Goal: Information Seeking & Learning: Learn about a topic

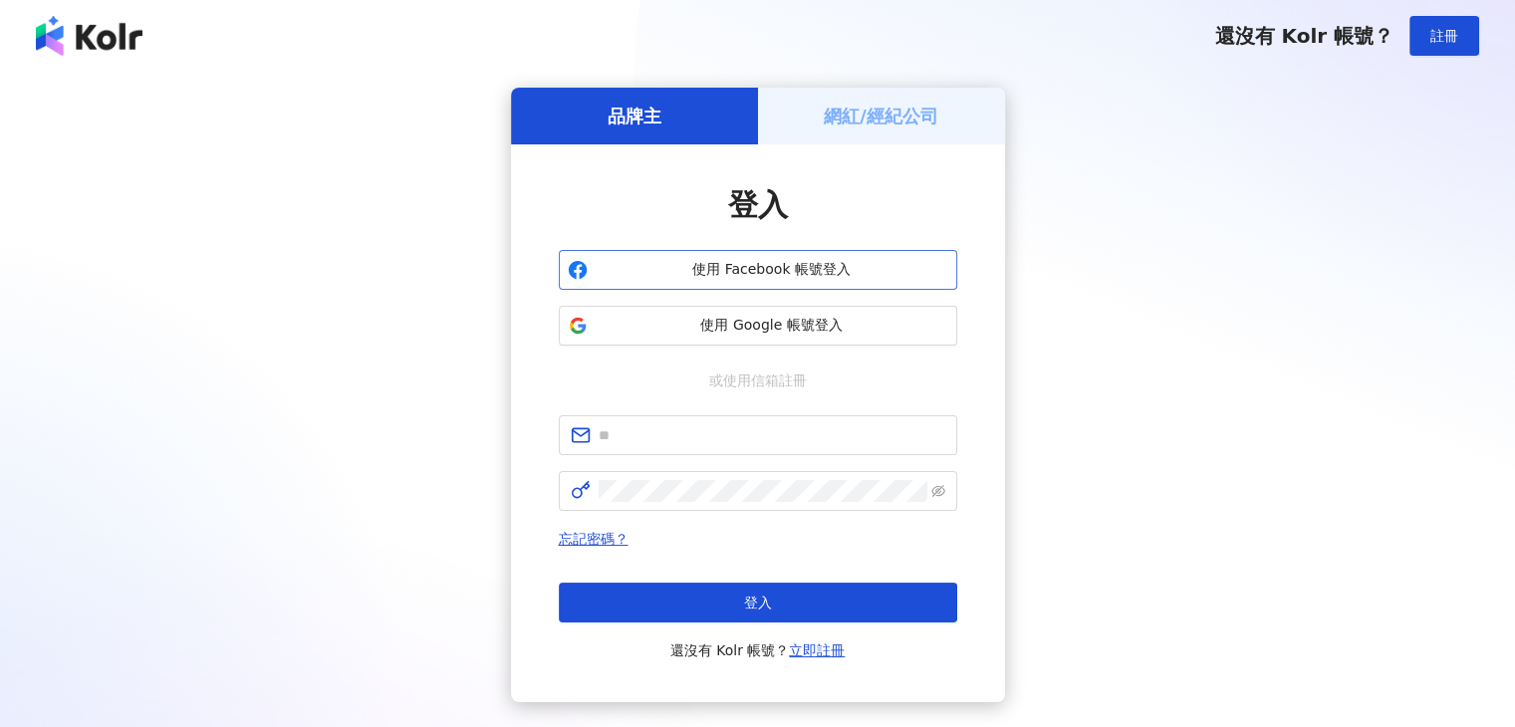
click at [736, 277] on span "使用 Facebook 帳號登入" at bounding box center [771, 270] width 353 height 20
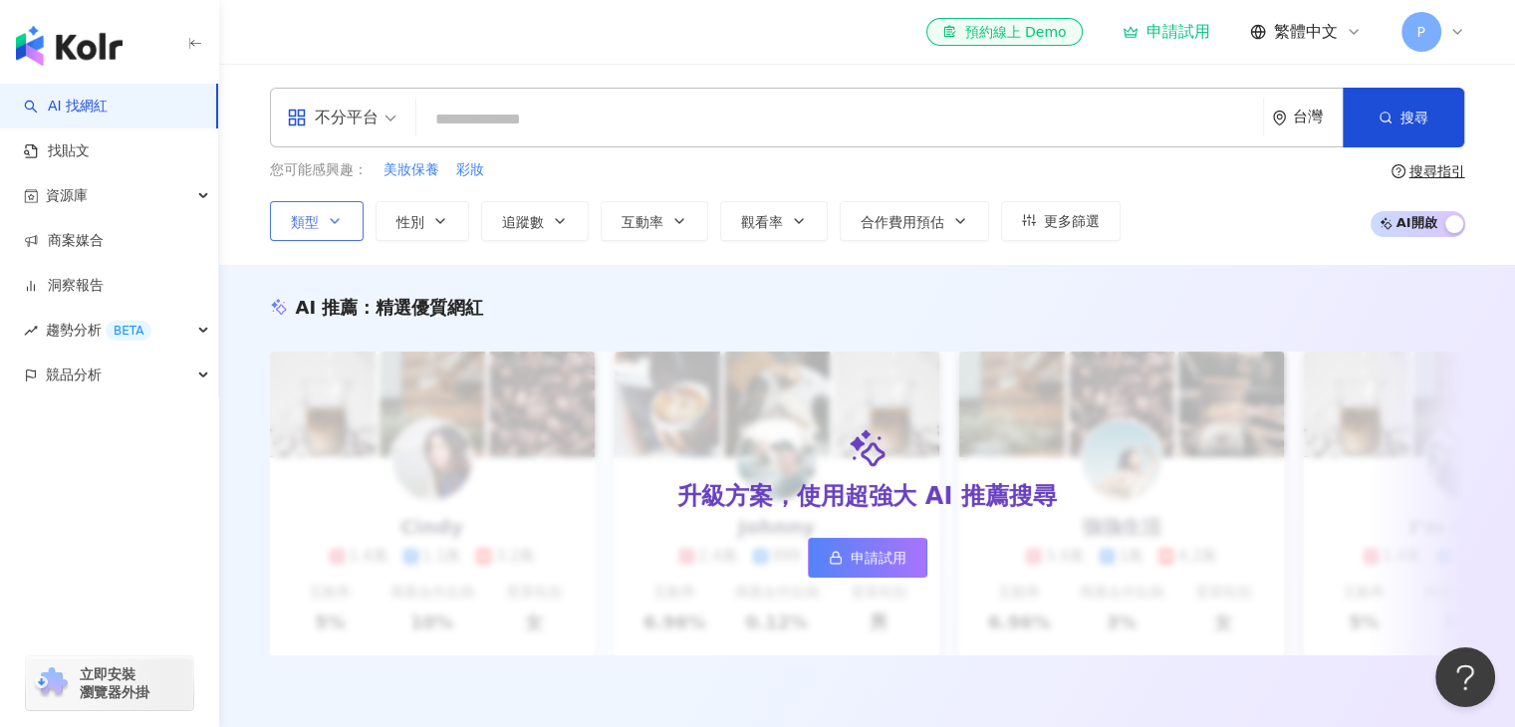
click at [327, 221] on icon "button" at bounding box center [335, 221] width 16 height 16
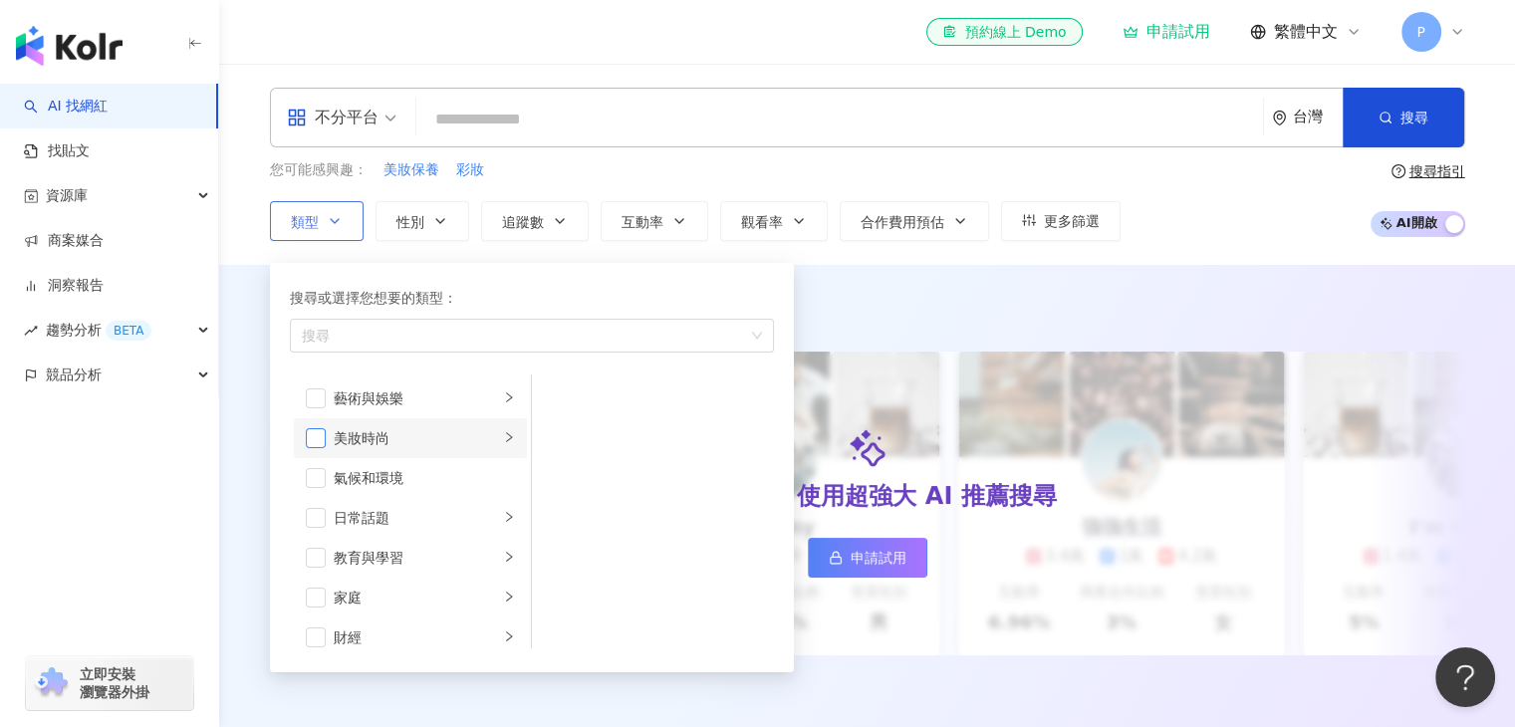
click at [310, 436] on span "button" at bounding box center [316, 438] width 20 height 20
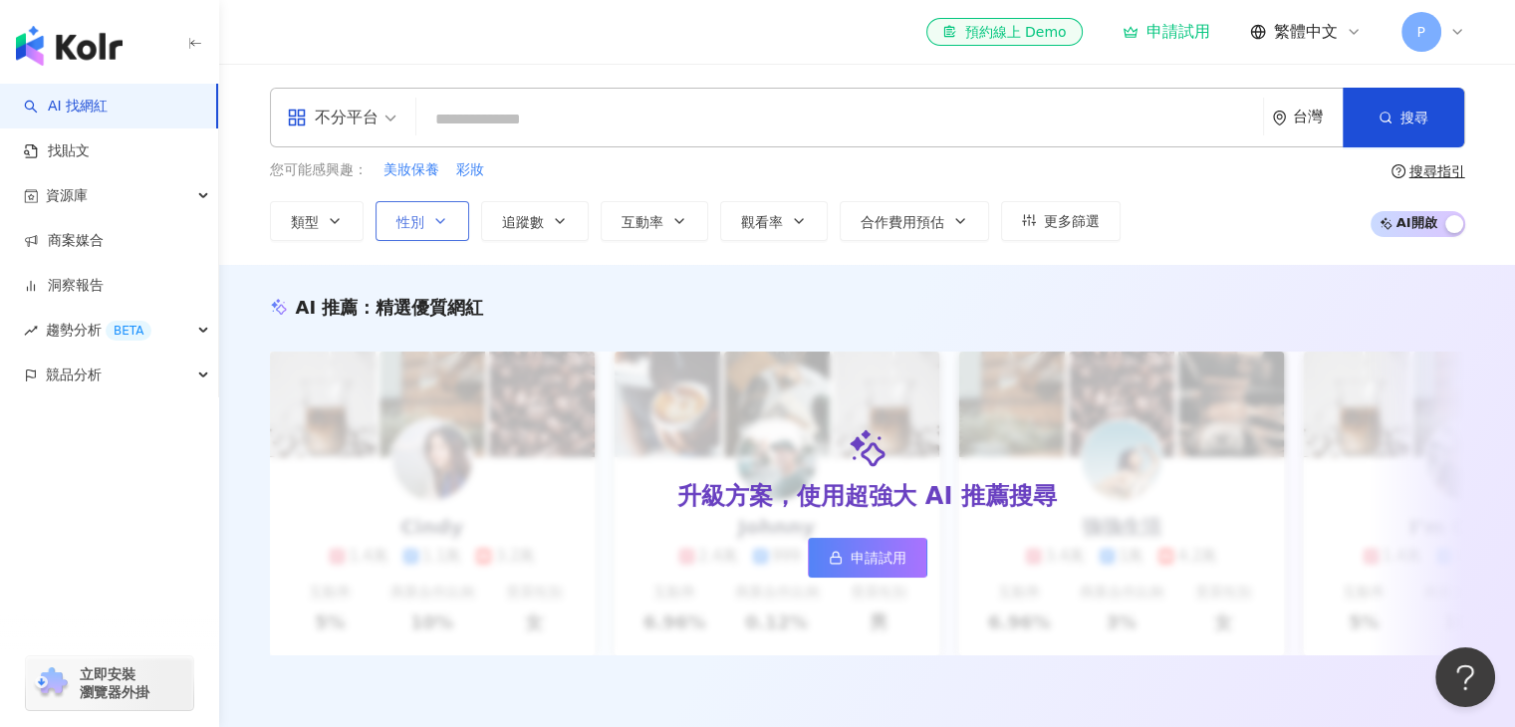
click at [438, 215] on icon "button" at bounding box center [440, 221] width 16 height 16
click at [542, 217] on span "追蹤數" at bounding box center [523, 222] width 42 height 16
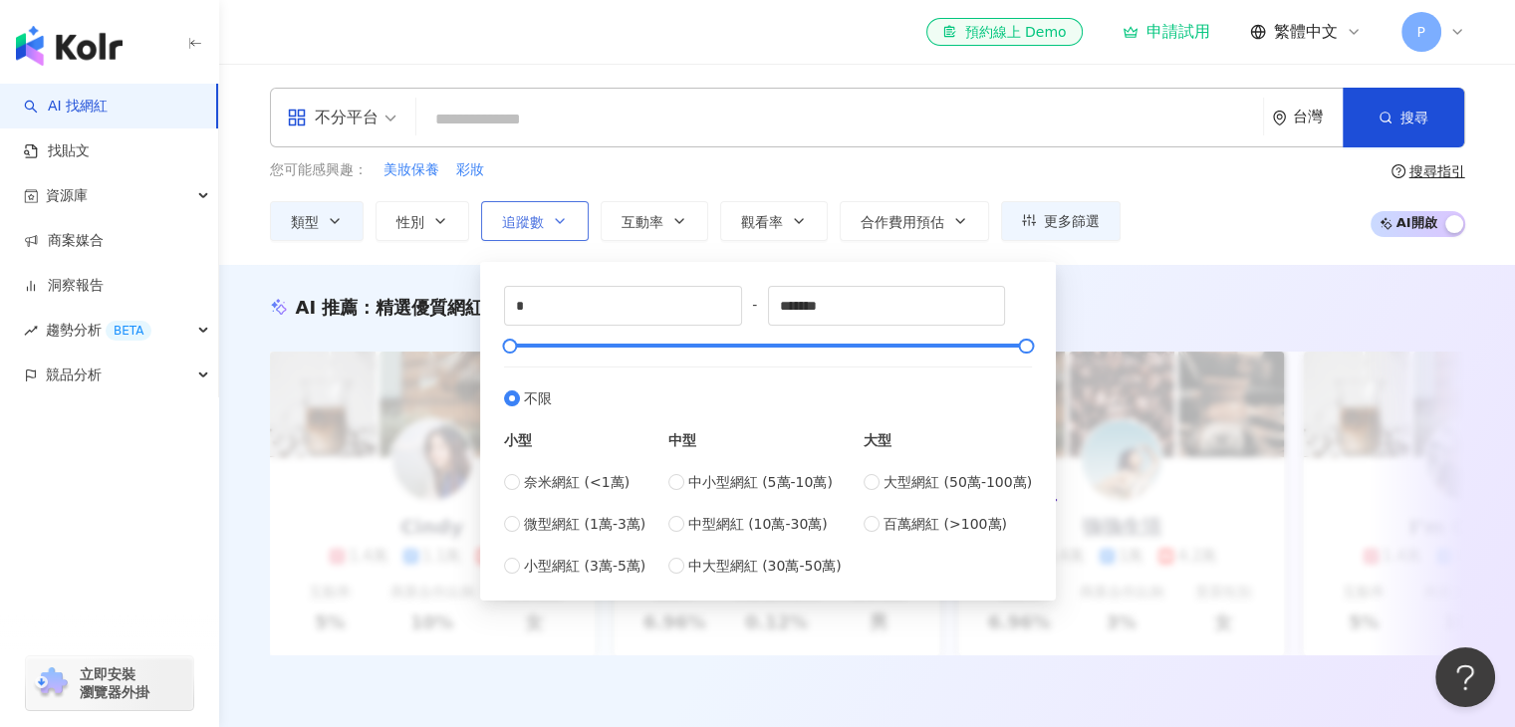
click at [542, 217] on span "追蹤數" at bounding box center [523, 222] width 42 height 16
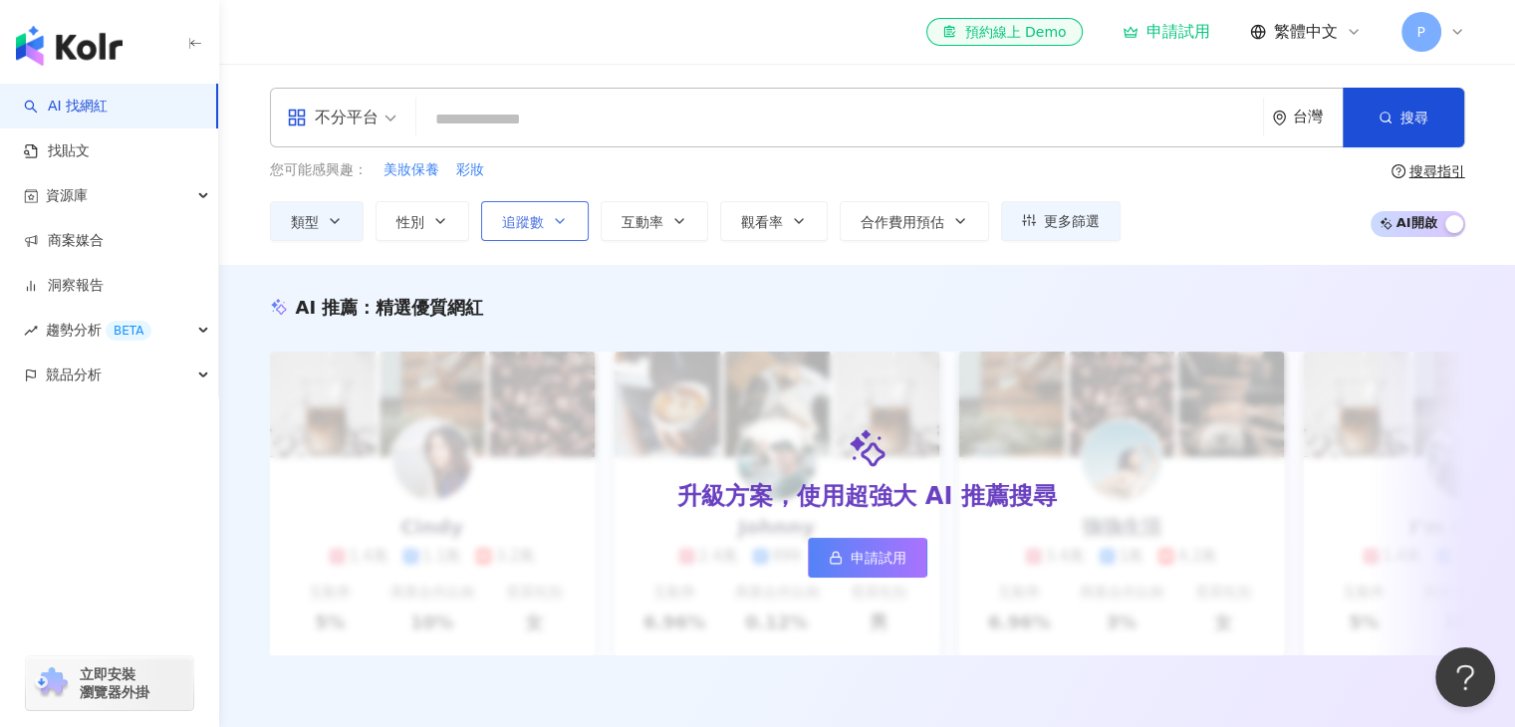
click at [542, 217] on span "追蹤數" at bounding box center [523, 222] width 42 height 16
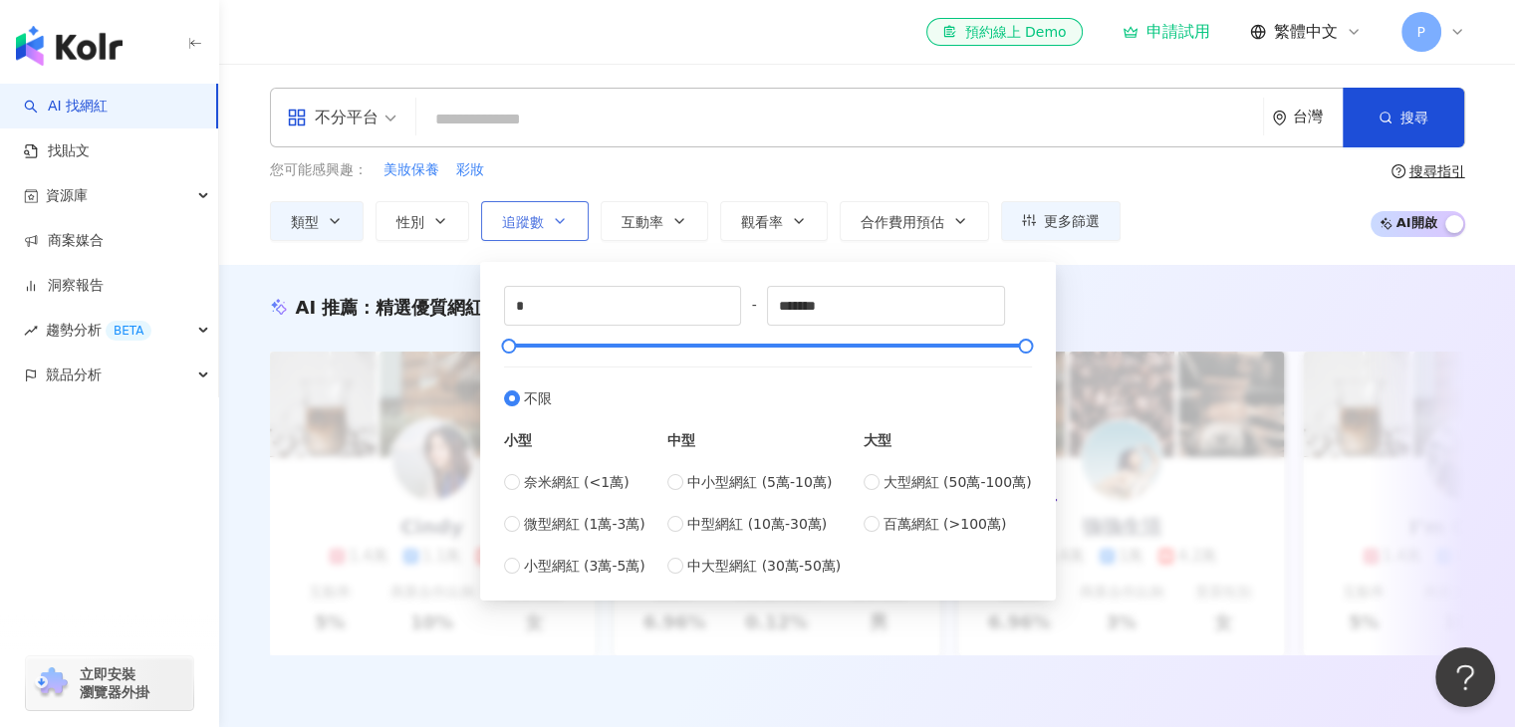
click at [545, 217] on button "追蹤數" at bounding box center [535, 221] width 108 height 40
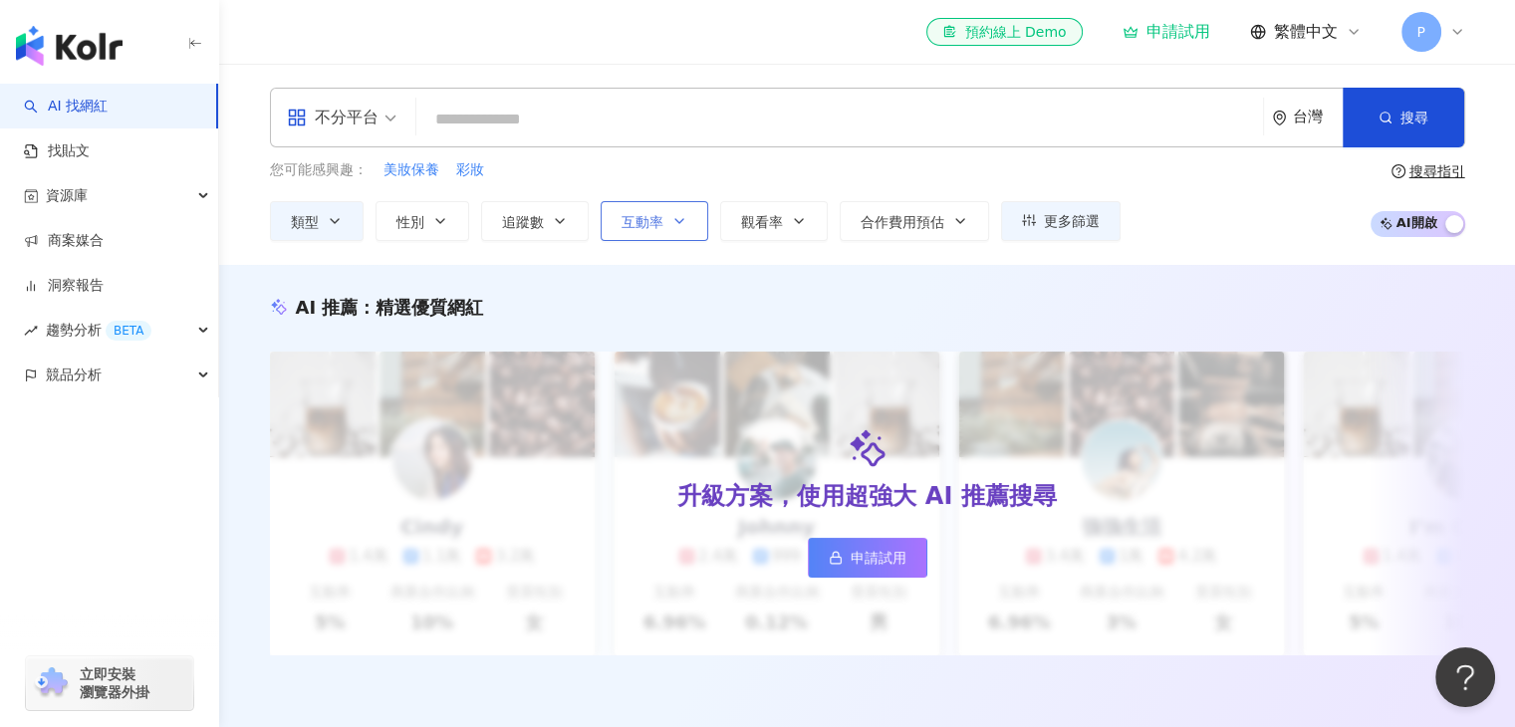
click at [689, 223] on button "互動率" at bounding box center [654, 221] width 108 height 40
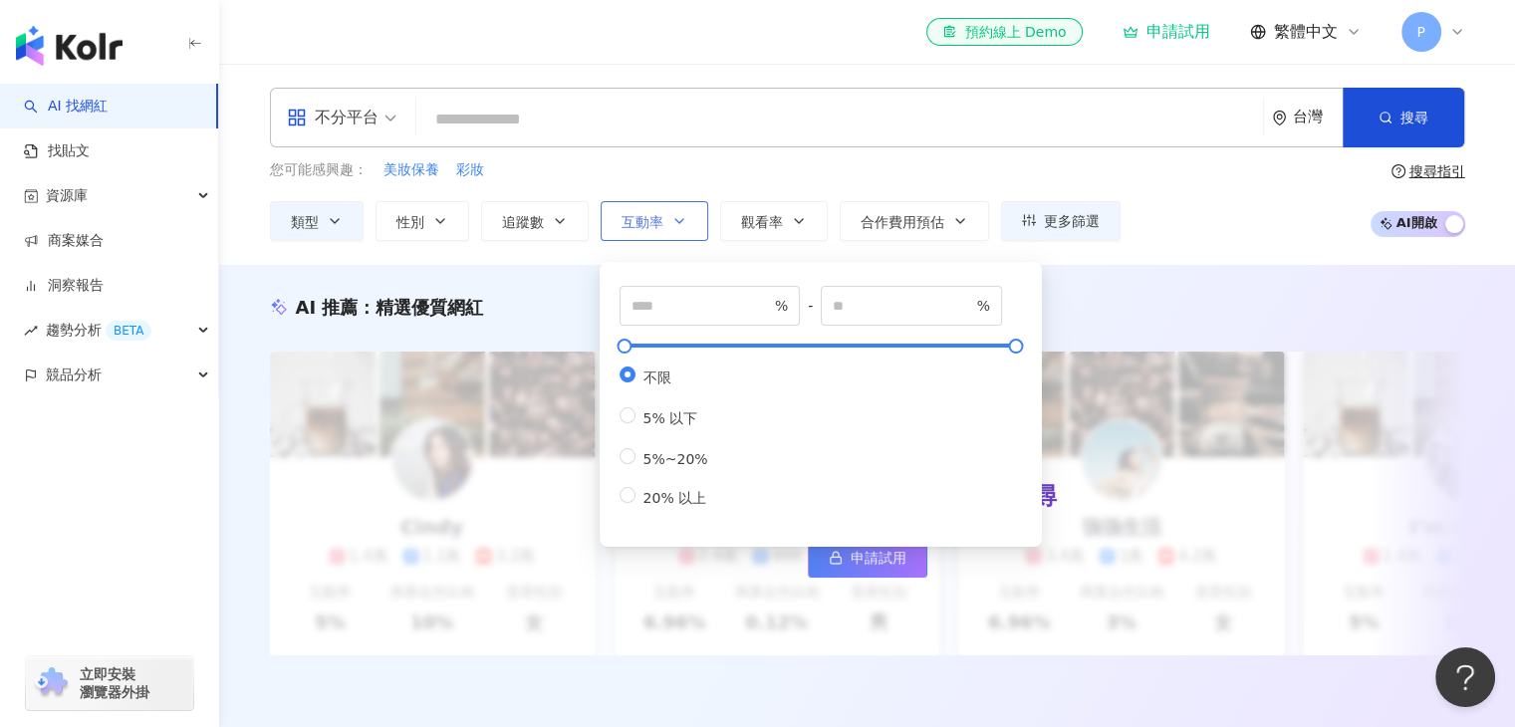
click at [652, 216] on span "互動率" at bounding box center [642, 222] width 42 height 16
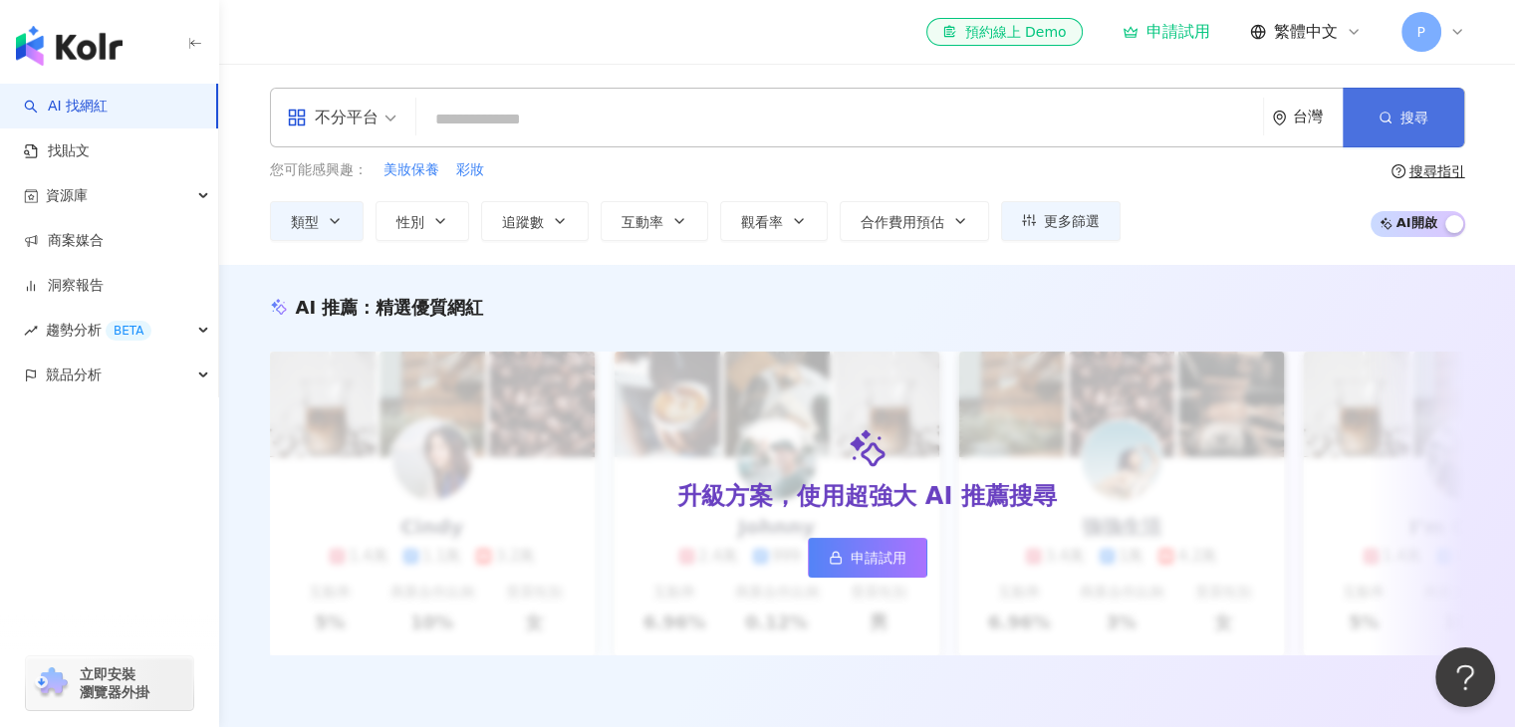
click at [1410, 125] on span "搜尋" at bounding box center [1414, 118] width 28 height 16
click at [1295, 124] on div "台灣" at bounding box center [1318, 117] width 50 height 17
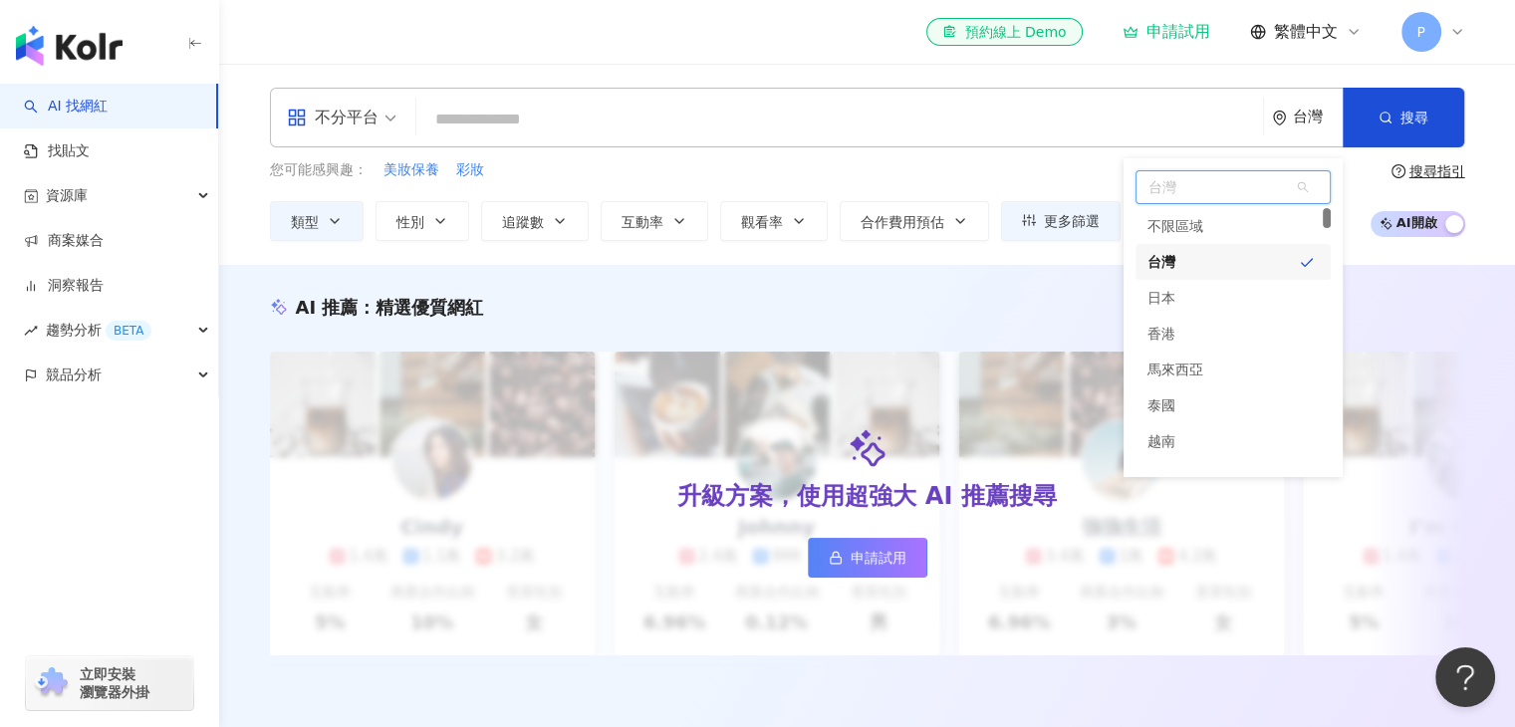
click at [1195, 262] on div "台灣" at bounding box center [1232, 262] width 195 height 36
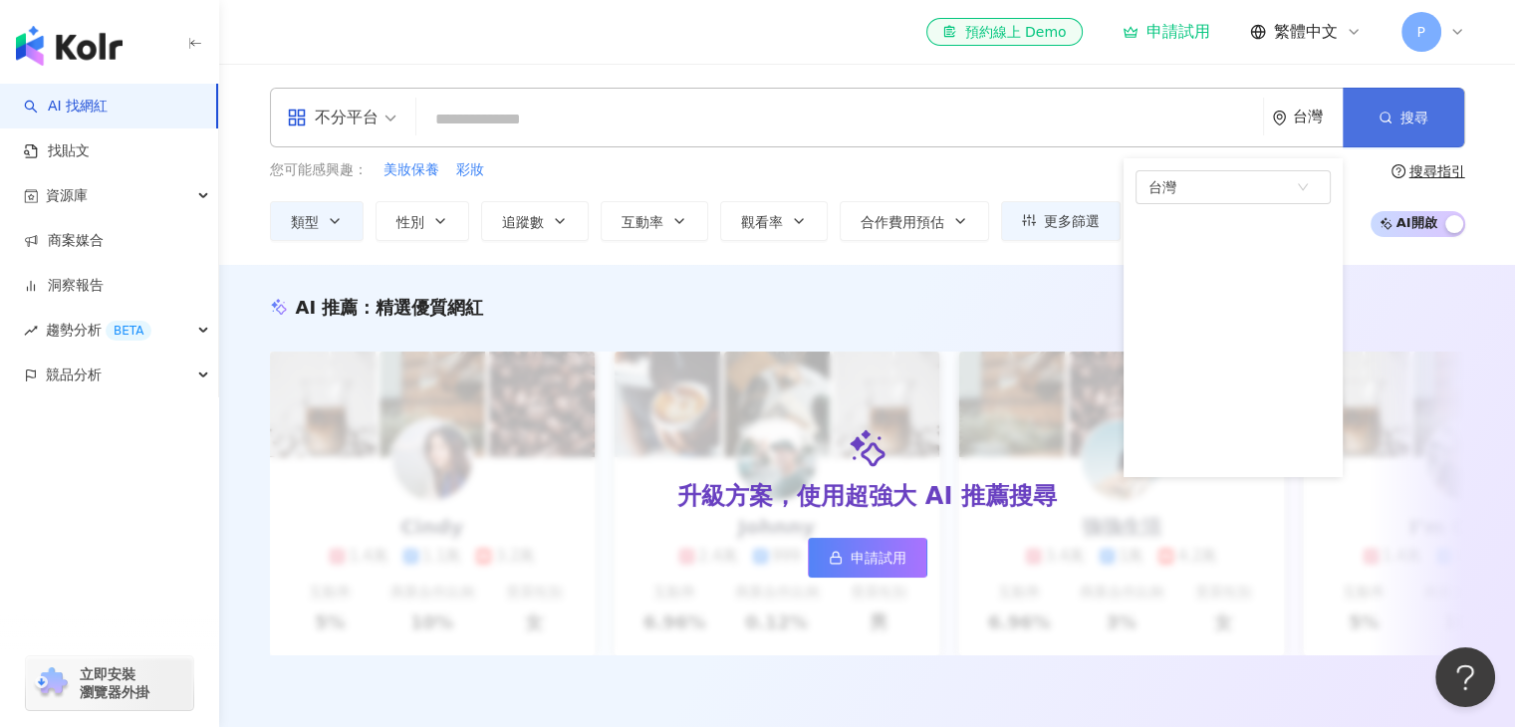
click at [1377, 109] on button "搜尋" at bounding box center [1402, 118] width 121 height 60
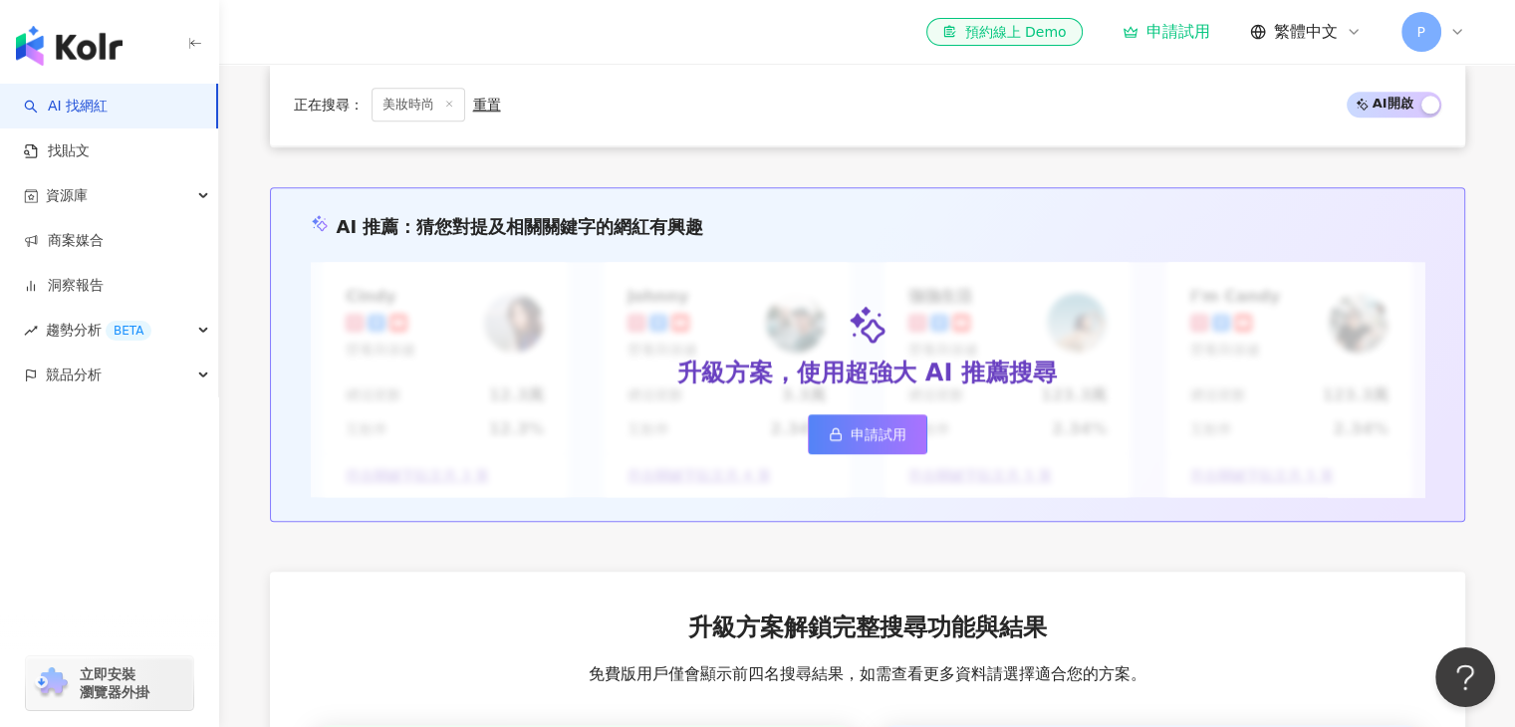
scroll to position [1992, 0]
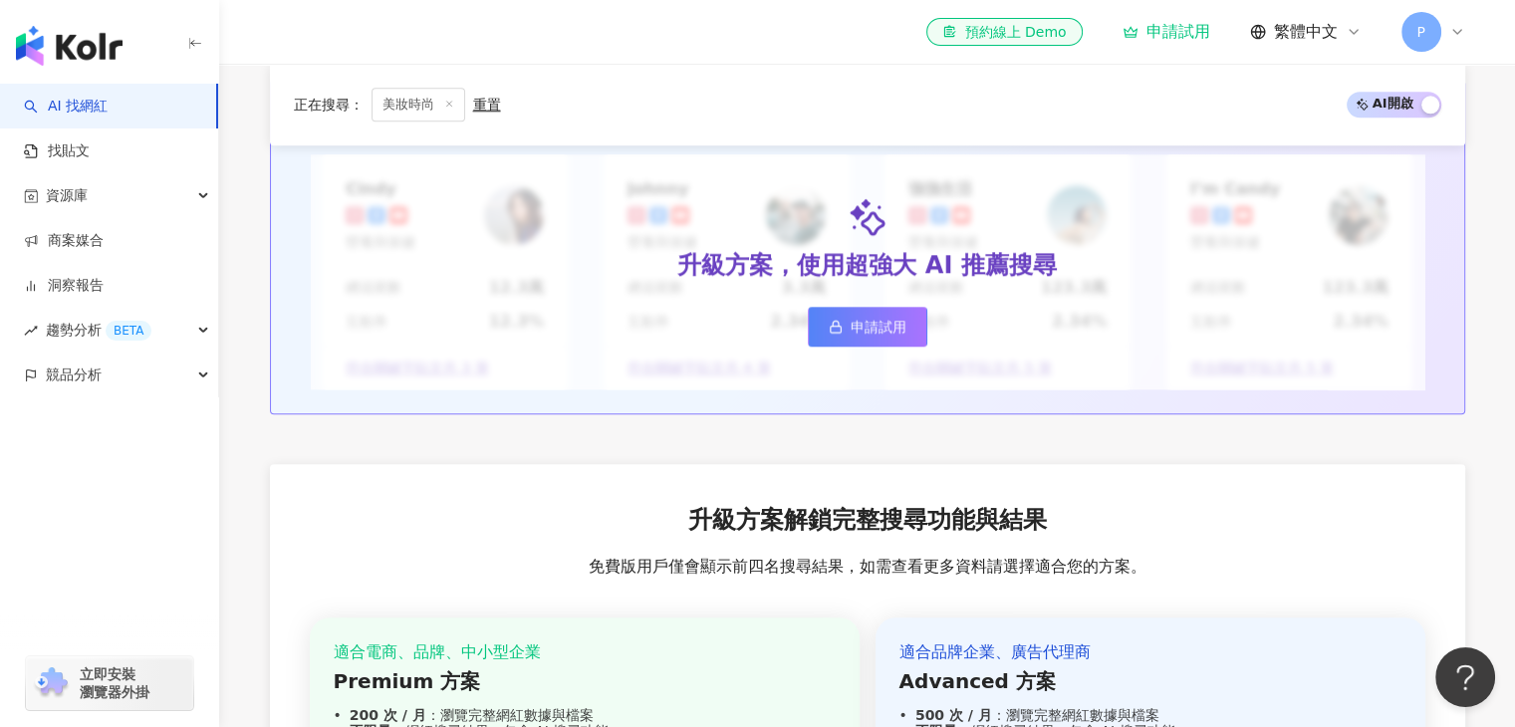
click at [74, 101] on link "AI 找網紅" at bounding box center [66, 107] width 84 height 20
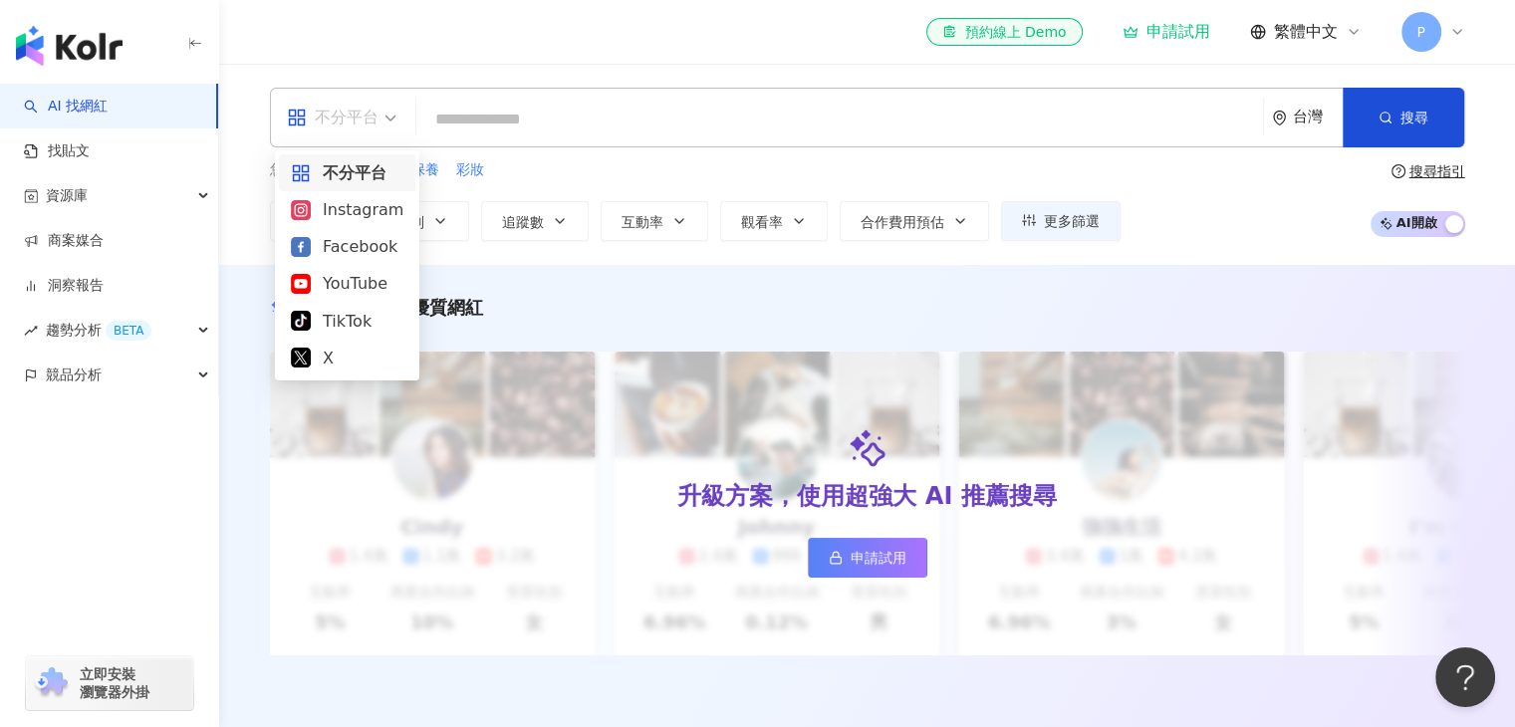
click at [393, 124] on span "不分平台" at bounding box center [342, 118] width 110 height 32
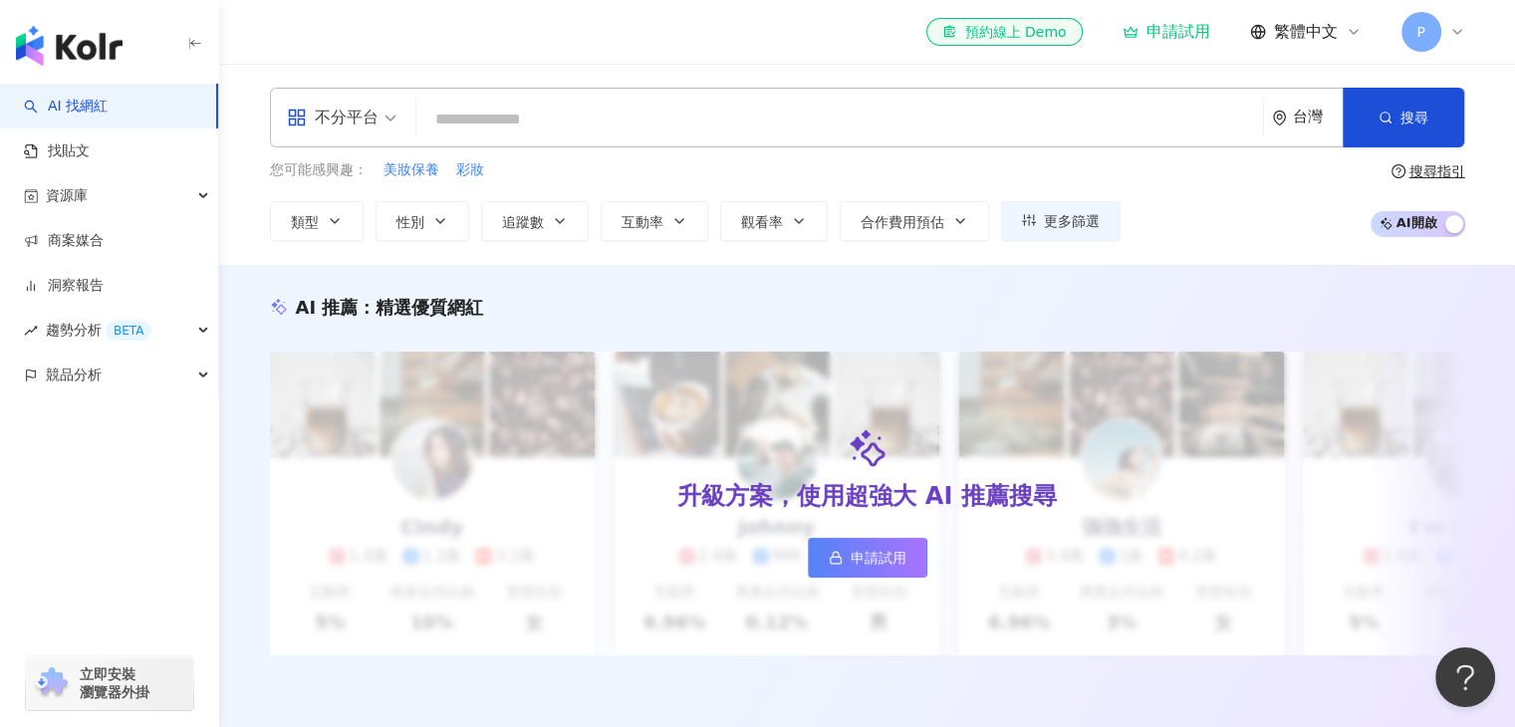
click at [1180, 32] on div "申請試用" at bounding box center [1166, 32] width 88 height 20
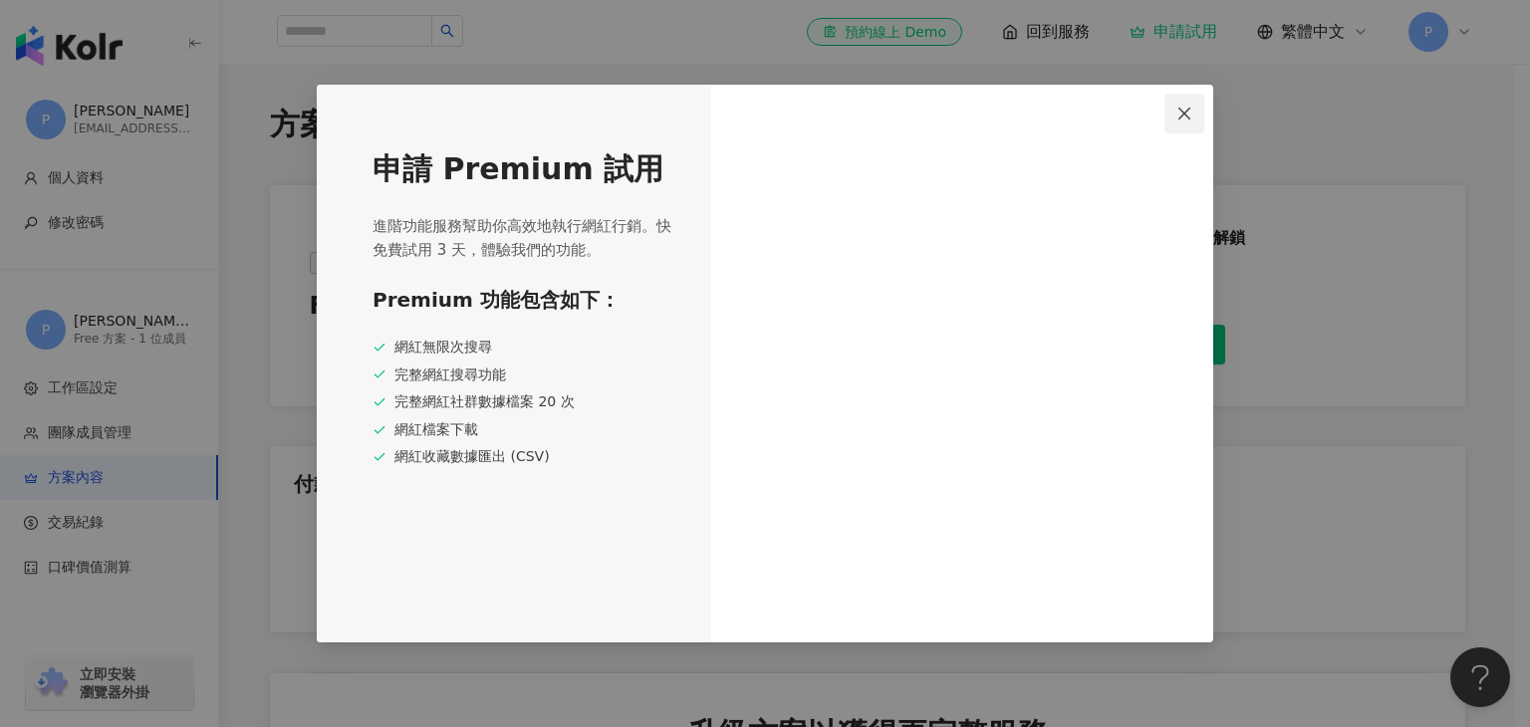
click at [1184, 110] on icon "close" at bounding box center [1184, 114] width 16 height 16
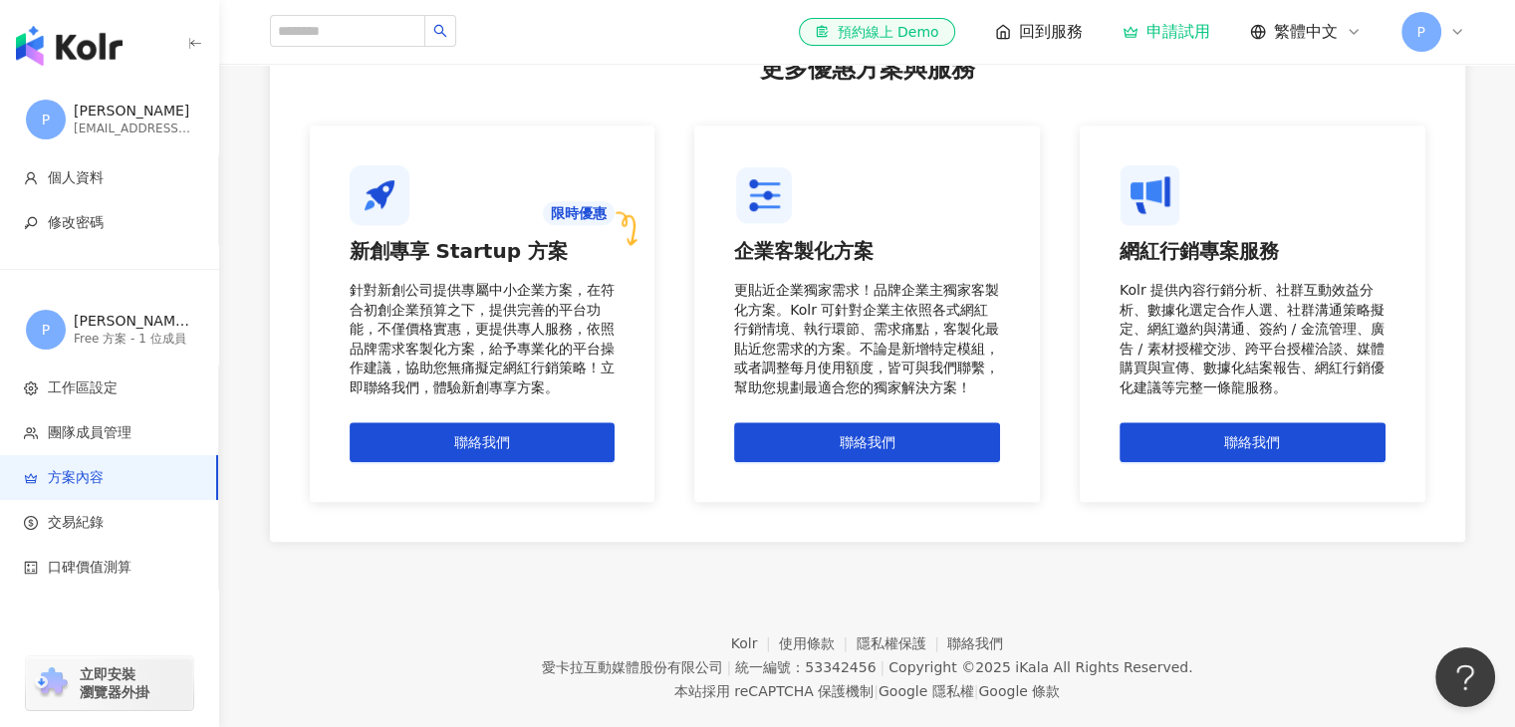
scroll to position [1736, 0]
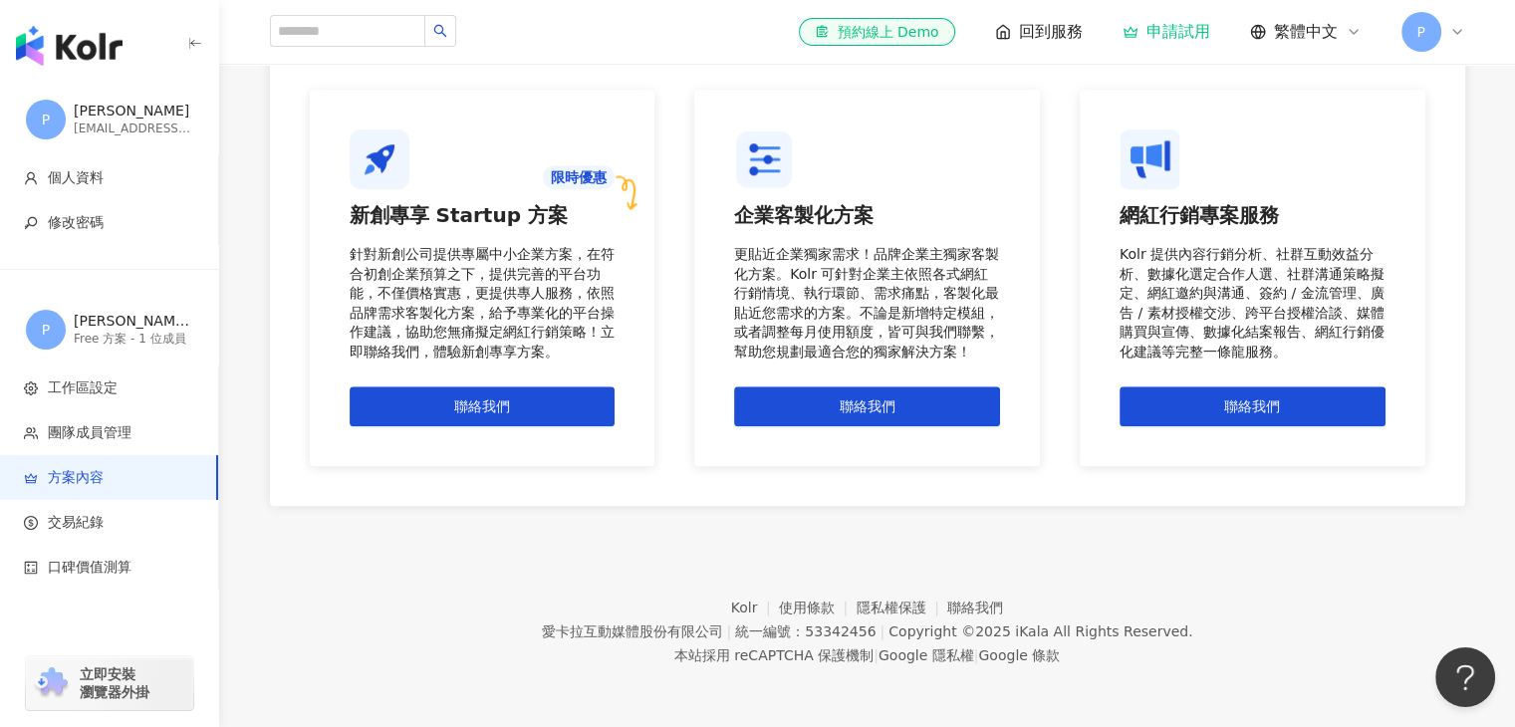
click at [269, 573] on footer "Kolr 使用條款 隱私權保護 聯絡我們 愛卡拉互動媒體股份有限公司 | 統一編號：53342456 | Copyright © 2025 iKala All…" at bounding box center [867, 616] width 1296 height 221
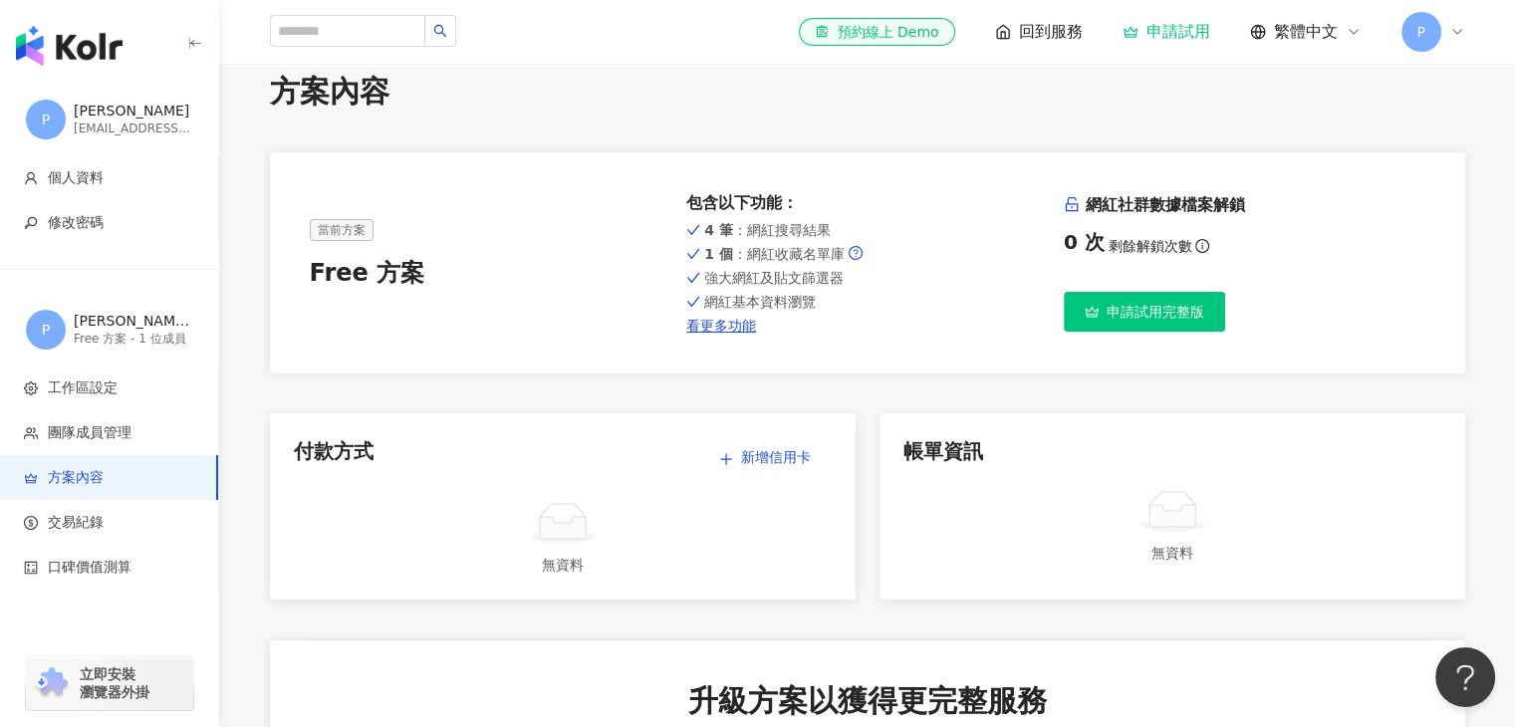
scroll to position [0, 0]
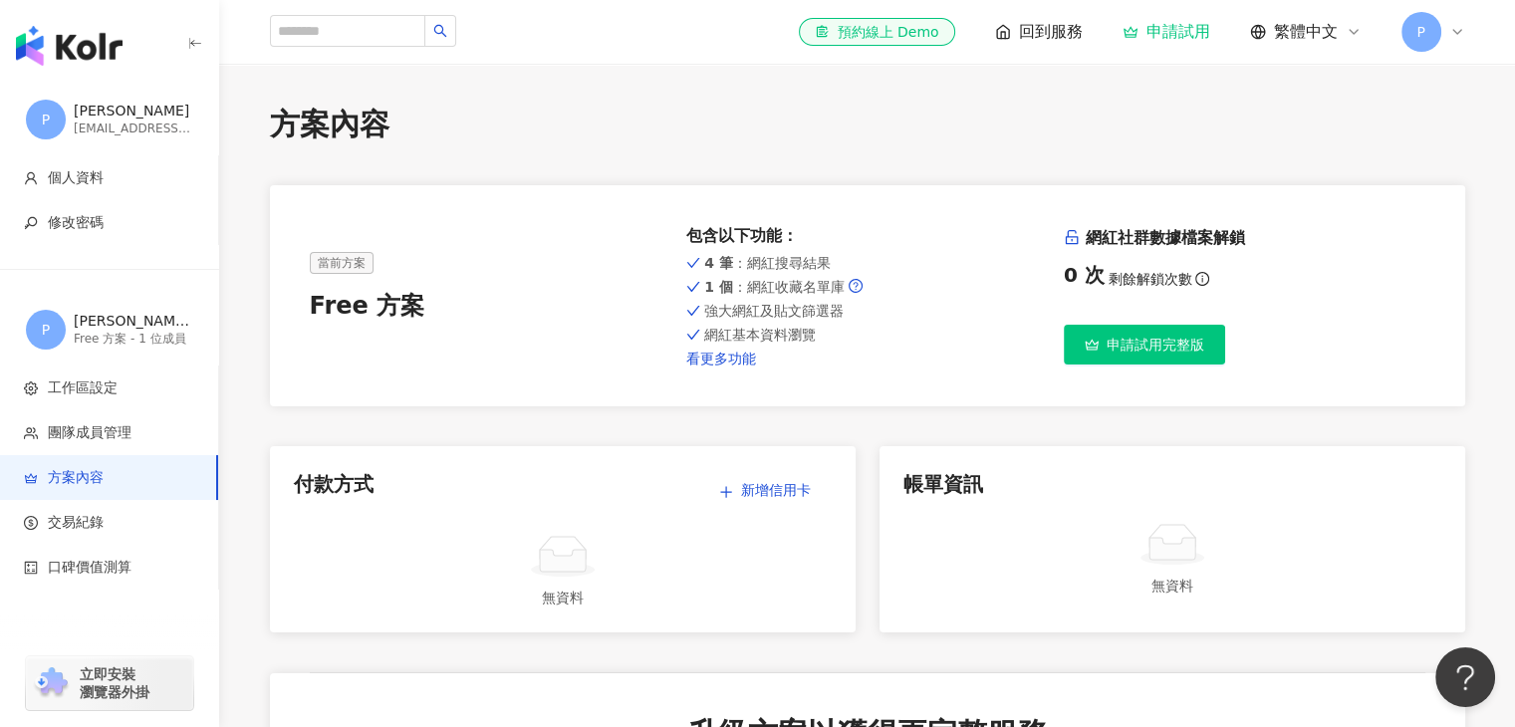
click at [725, 356] on link "看更多功能" at bounding box center [866, 359] width 361 height 16
